Goal: Information Seeking & Learning: Learn about a topic

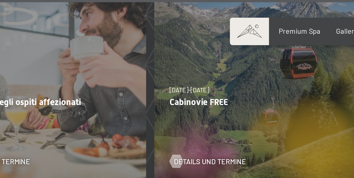
scroll to position [1605, 0]
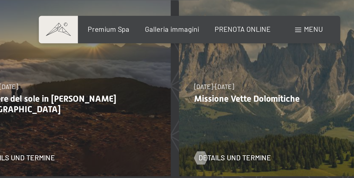
click at [263, 15] on span "Galleria immagini" at bounding box center [260, 15] width 27 height 4
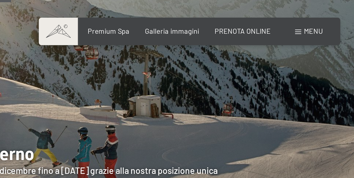
scroll to position [1053, 0]
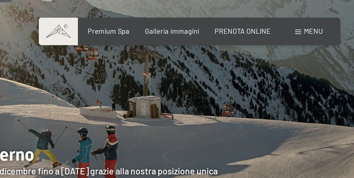
click at [231, 17] on span "Premium Spa" at bounding box center [228, 15] width 21 height 4
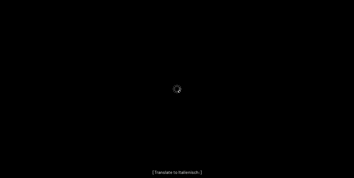
click at [346, 97] on button "Next slide" at bounding box center [345, 91] width 12 height 11
click at [343, 97] on button "Next slide" at bounding box center [343, 91] width 12 height 11
click at [345, 9] on button "Close gallery" at bounding box center [347, 6] width 14 height 13
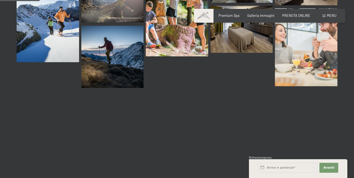
scroll to position [567, 0]
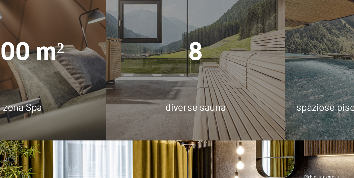
scroll to position [306, 0]
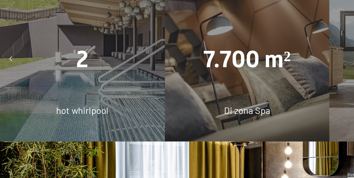
click at [48, 86] on div "2" at bounding box center [59, 74] width 118 height 23
click at [49, 119] on div "2 hot whirlpool" at bounding box center [59, 75] width 118 height 118
click at [47, 115] on span "hot whirlpool" at bounding box center [59, 111] width 38 height 8
click at [9, 80] on div at bounding box center [7, 74] width 11 height 11
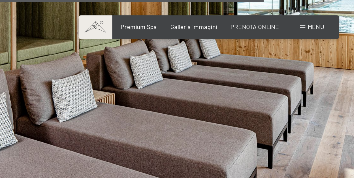
scroll to position [2331, 0]
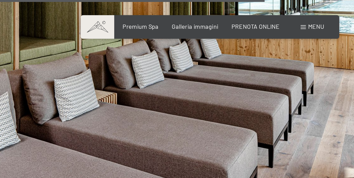
click at [311, 75] on img at bounding box center [177, 29] width 354 height 199
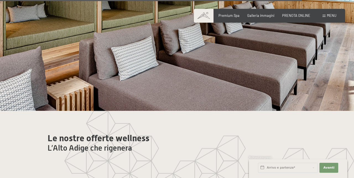
scroll to position [2333, 0]
click at [94, 95] on img at bounding box center [177, 11] width 354 height 199
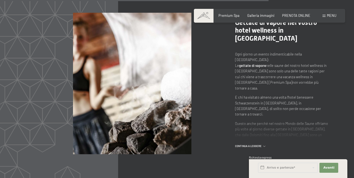
scroll to position [2057, 0]
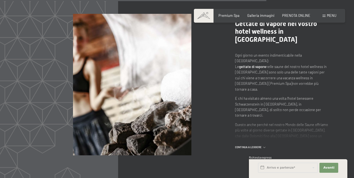
click at [229, 14] on span "Premium Spa" at bounding box center [228, 15] width 21 height 4
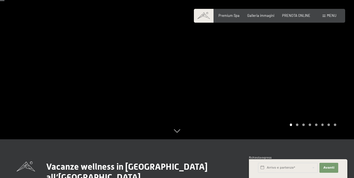
scroll to position [40, 0]
click at [334, 109] on div at bounding box center [265, 50] width 177 height 180
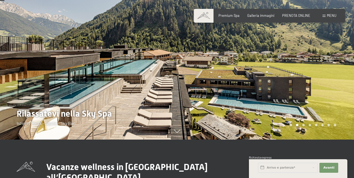
click at [345, 100] on div at bounding box center [265, 50] width 177 height 180
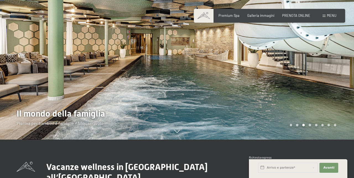
click at [19, 83] on div at bounding box center [88, 50] width 177 height 180
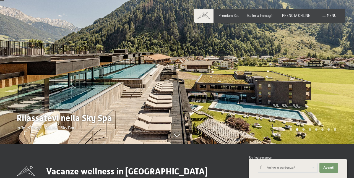
scroll to position [34, 0]
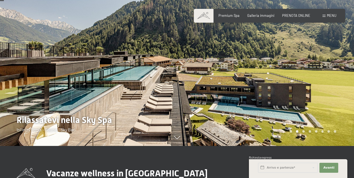
click at [341, 100] on div at bounding box center [265, 56] width 177 height 180
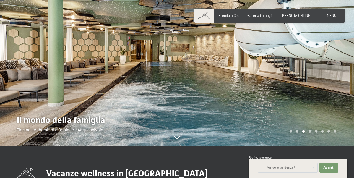
click at [351, 93] on div at bounding box center [265, 56] width 177 height 180
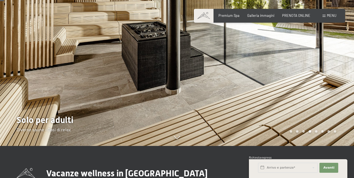
click at [351, 92] on div at bounding box center [265, 56] width 177 height 180
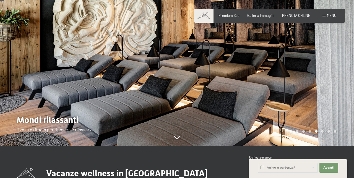
click at [350, 91] on div at bounding box center [265, 56] width 177 height 180
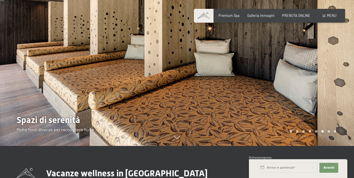
click at [348, 92] on div at bounding box center [265, 56] width 177 height 180
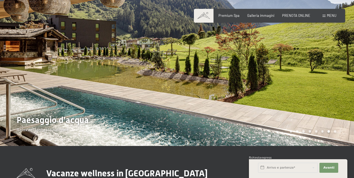
click at [346, 93] on div at bounding box center [265, 56] width 177 height 180
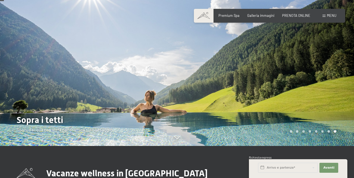
click at [351, 93] on div at bounding box center [265, 56] width 177 height 180
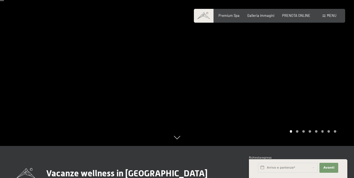
click at [19, 79] on div at bounding box center [88, 56] width 177 height 180
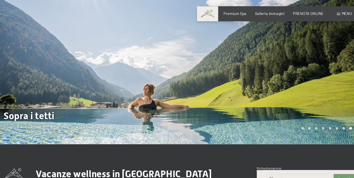
scroll to position [41, 0]
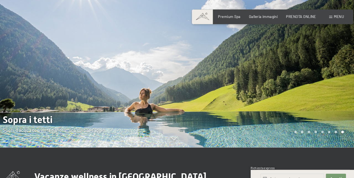
click at [330, 94] on div at bounding box center [265, 49] width 177 height 180
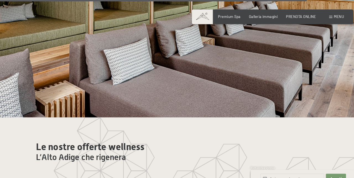
scroll to position [2328, 0]
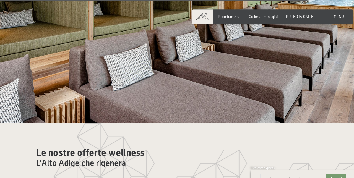
click at [85, 80] on img at bounding box center [177, 16] width 354 height 199
click at [294, 99] on img at bounding box center [177, 16] width 354 height 199
click at [290, 103] on img at bounding box center [177, 16] width 354 height 199
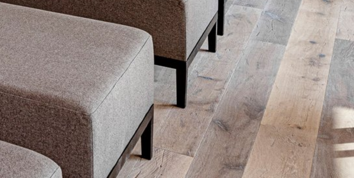
scroll to position [2335, 0]
